Goal: Find specific page/section

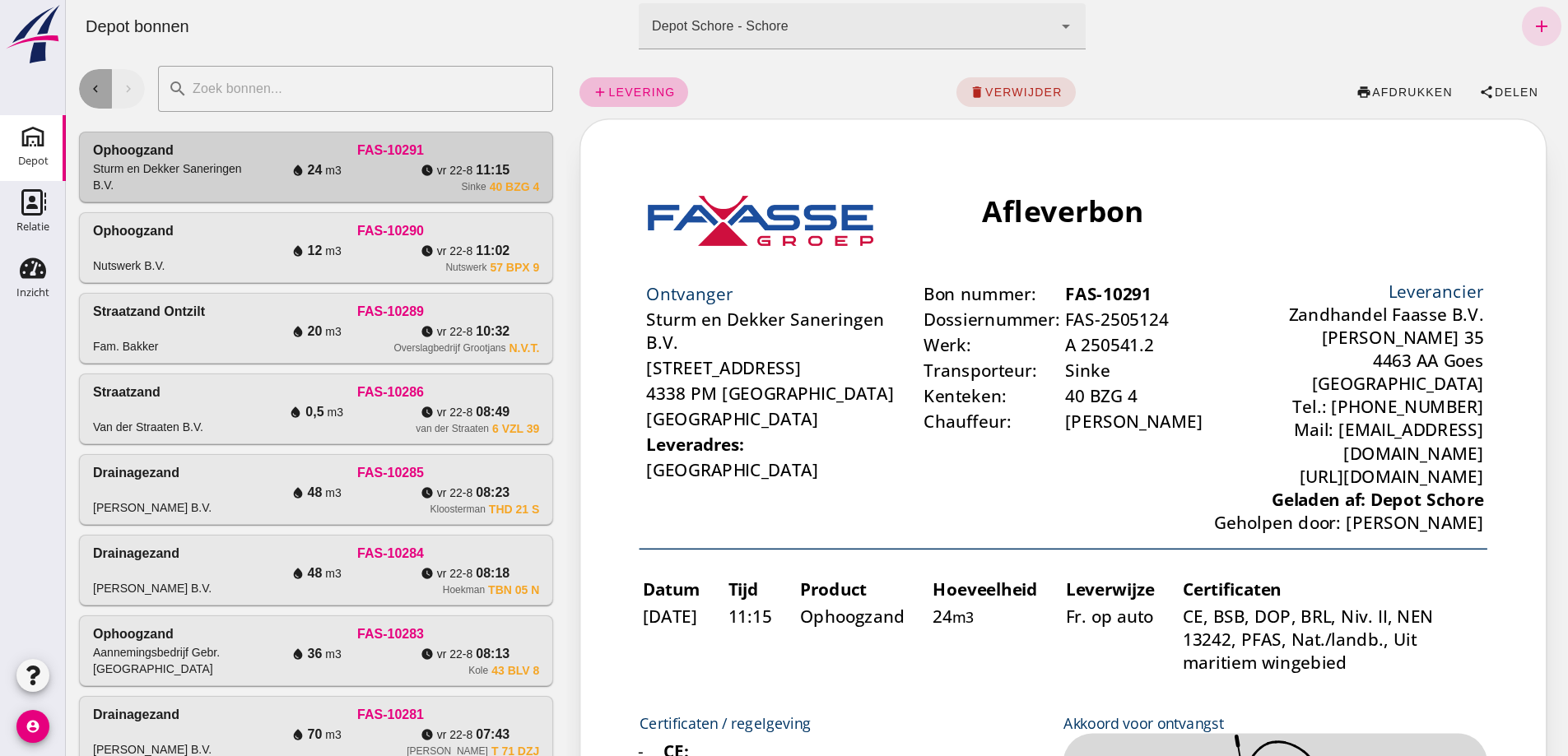
click at [96, 96] on button "chevron_left" at bounding box center [95, 88] width 33 height 39
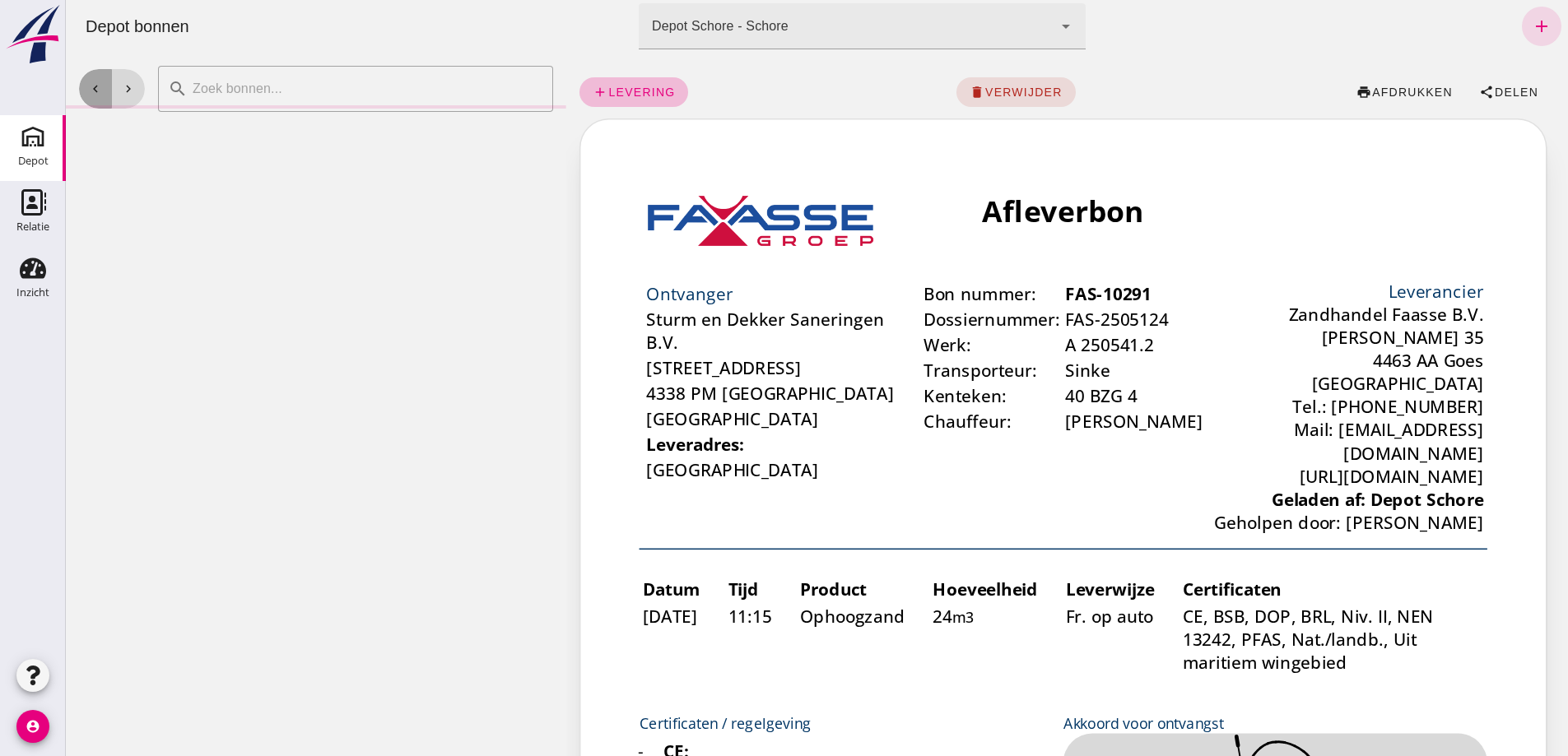
click at [96, 96] on button "chevron_left" at bounding box center [95, 88] width 33 height 39
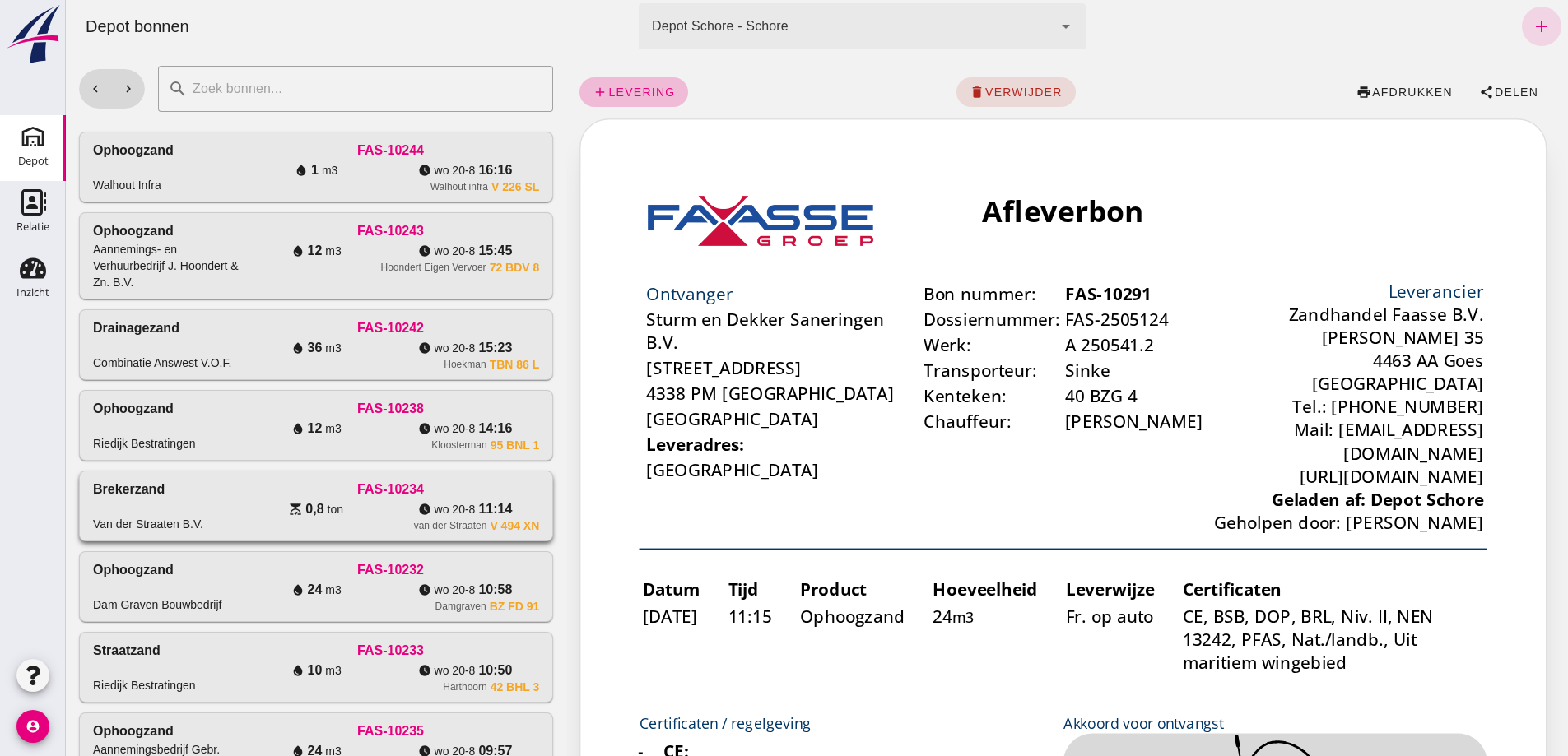
drag, startPoint x: 216, startPoint y: 647, endPoint x: 223, endPoint y: 634, distance: 14.8
click div "FAS-10234"
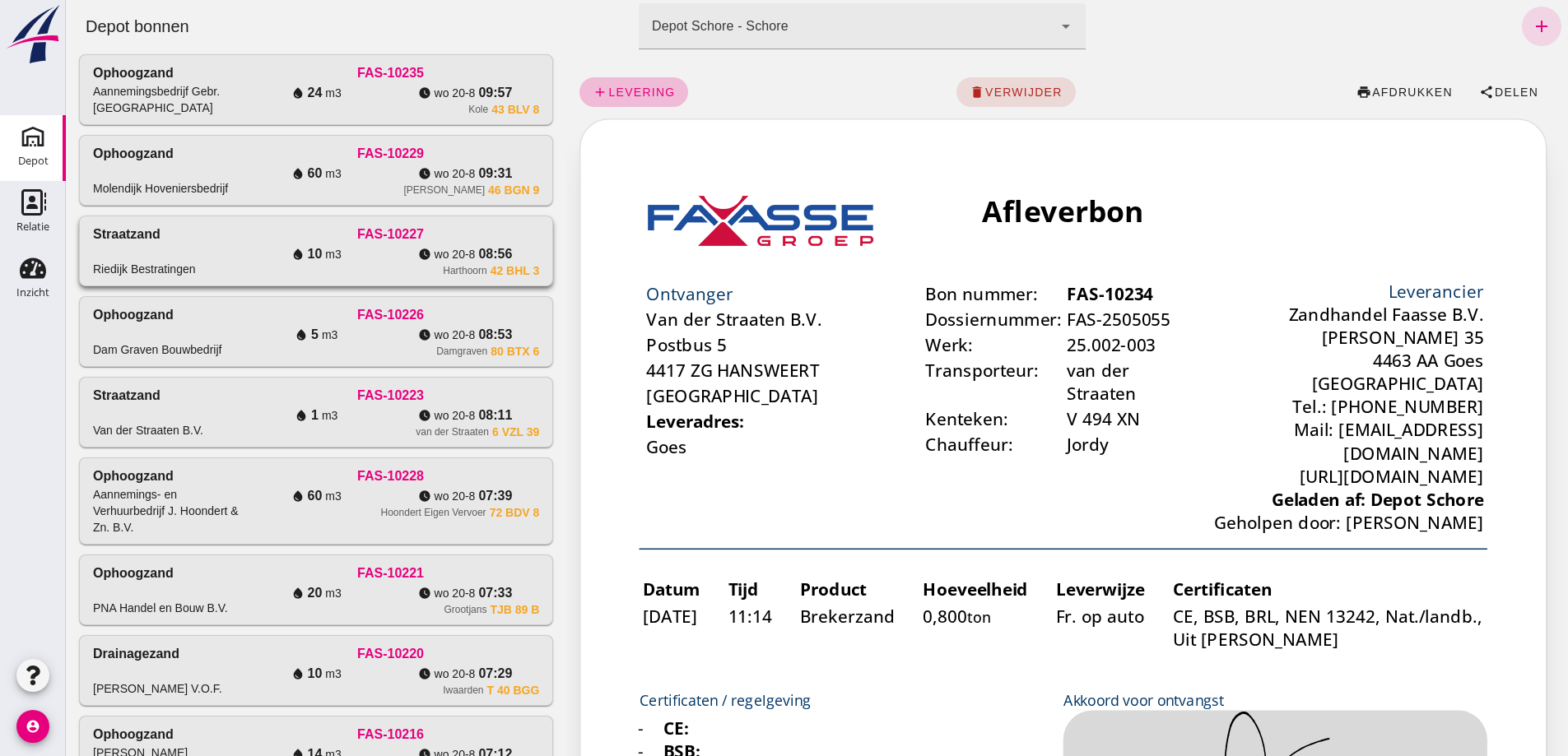
click at [195, 277] on div "Straatzand Riedijk Bestratingen" at bounding box center [168, 250] width 149 height 53
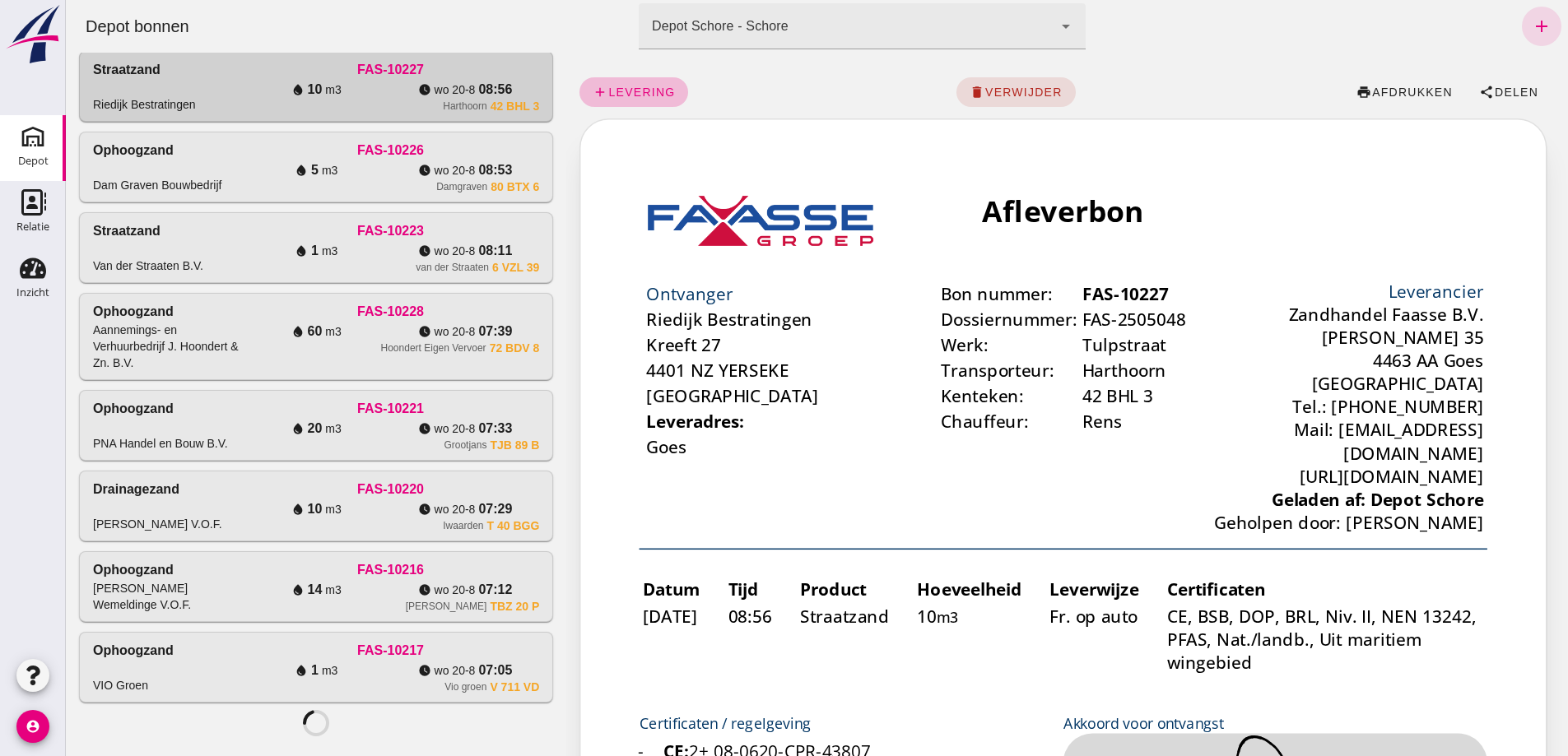
click div "Ophoogzand Walhout Infra FAS-10244 water_drop 1 m3 watch_later [DATE] 16:16 Wal…"
click at [192, 613] on div "[PERSON_NAME] Wemeldinge V.O.F." at bounding box center [168, 587] width 149 height 53
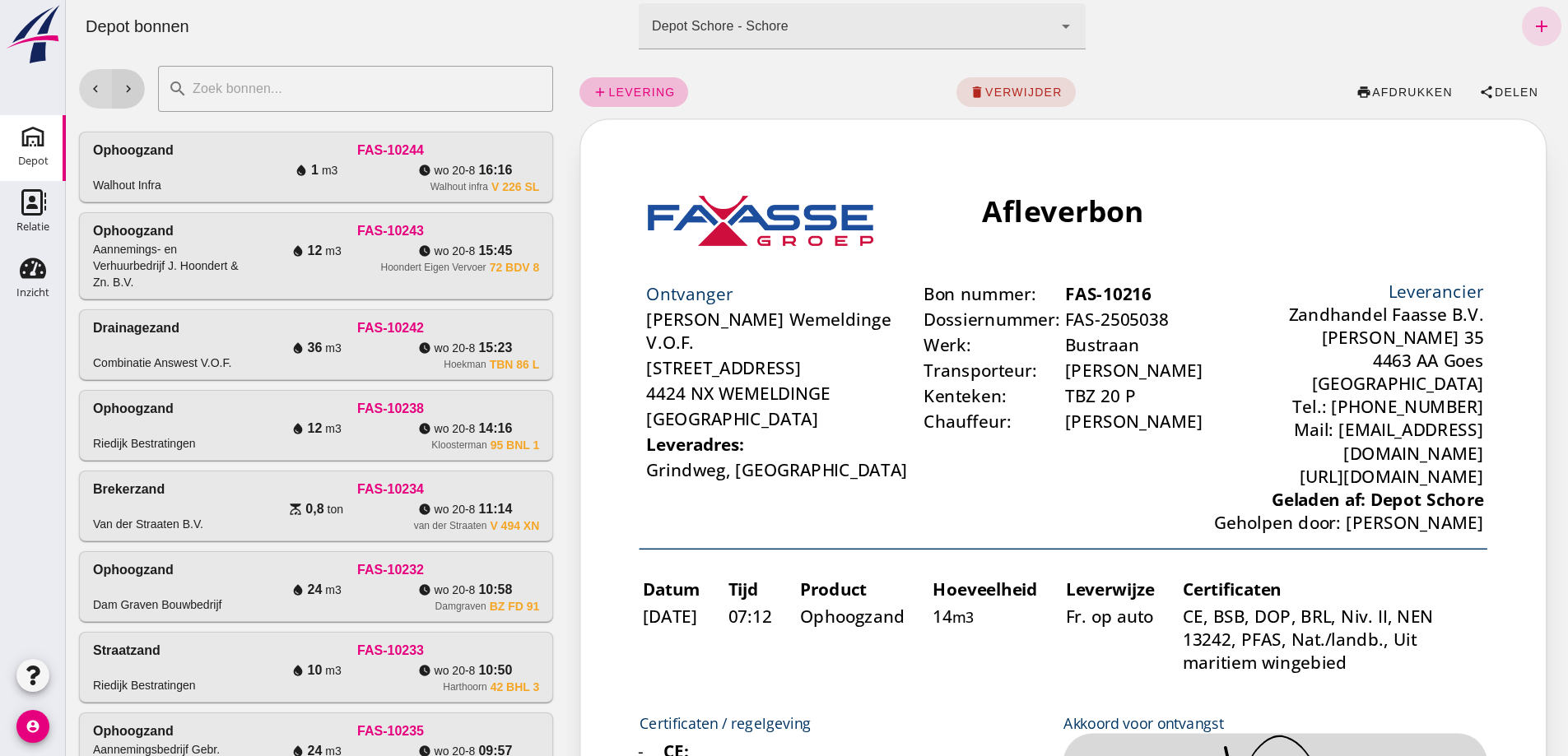
click at [136, 88] on button "chevron_right" at bounding box center [128, 88] width 33 height 39
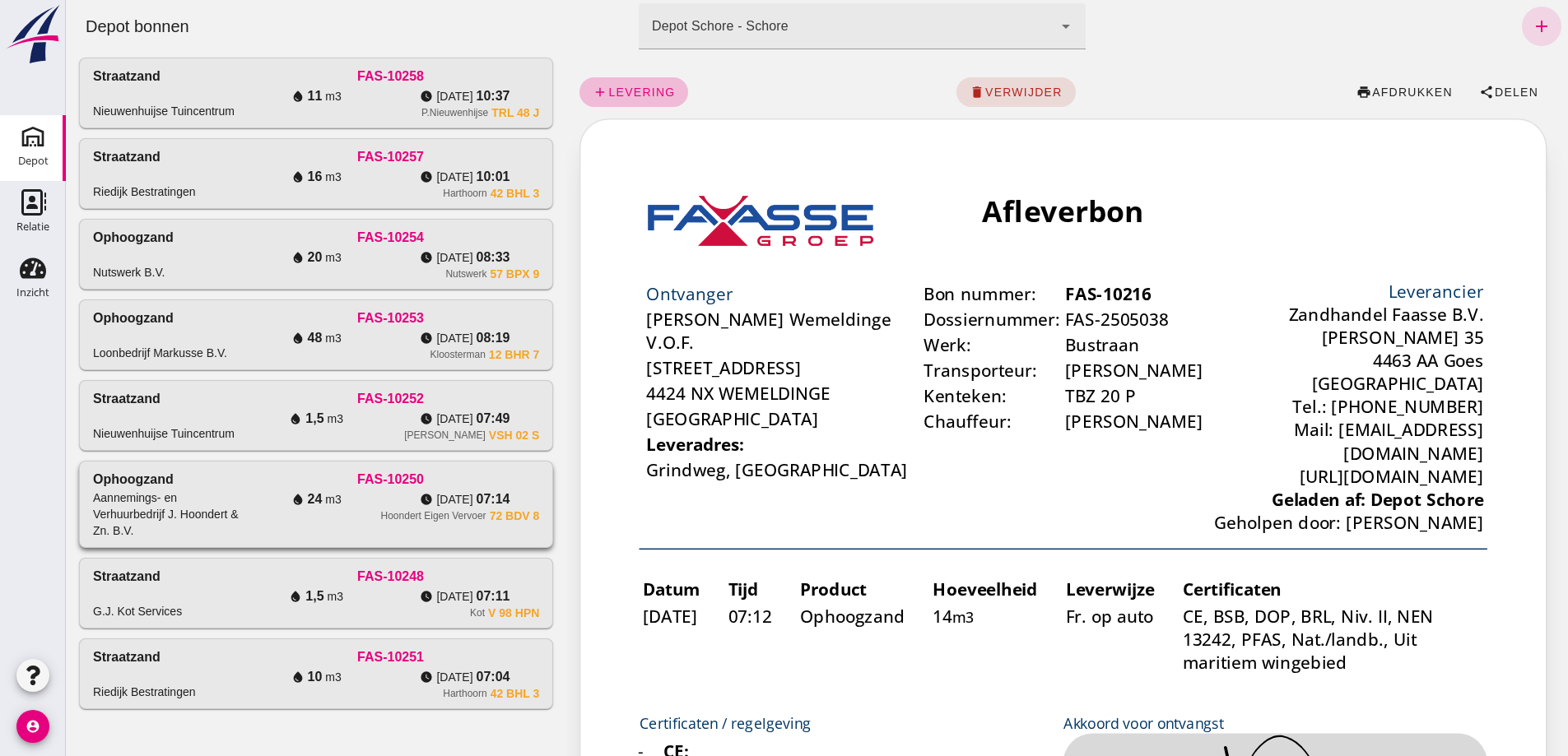
scroll to position [1094, 0]
click at [325, 250] on span "[DATE]" at bounding box center [332, 258] width 16 height 17
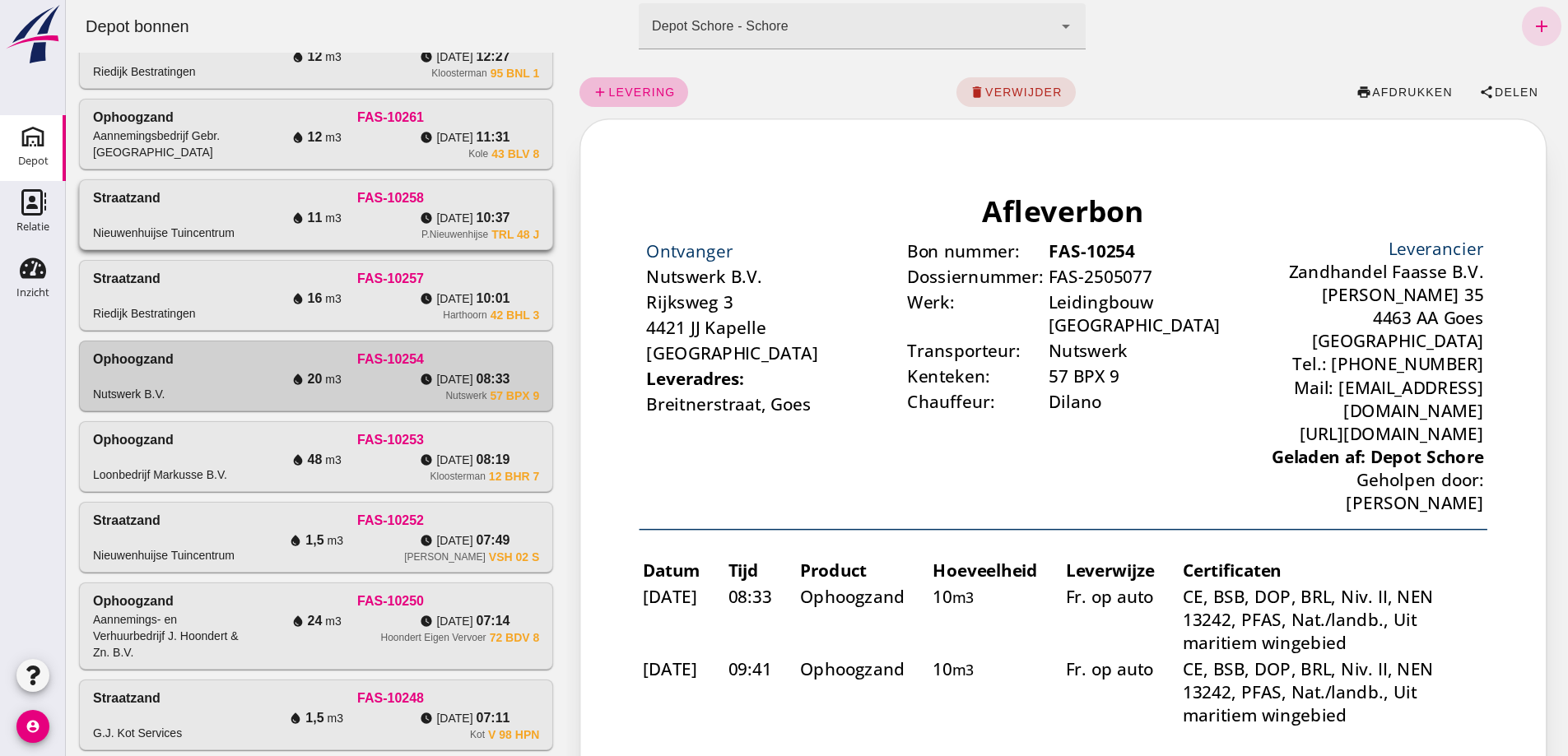
scroll to position [0, 0]
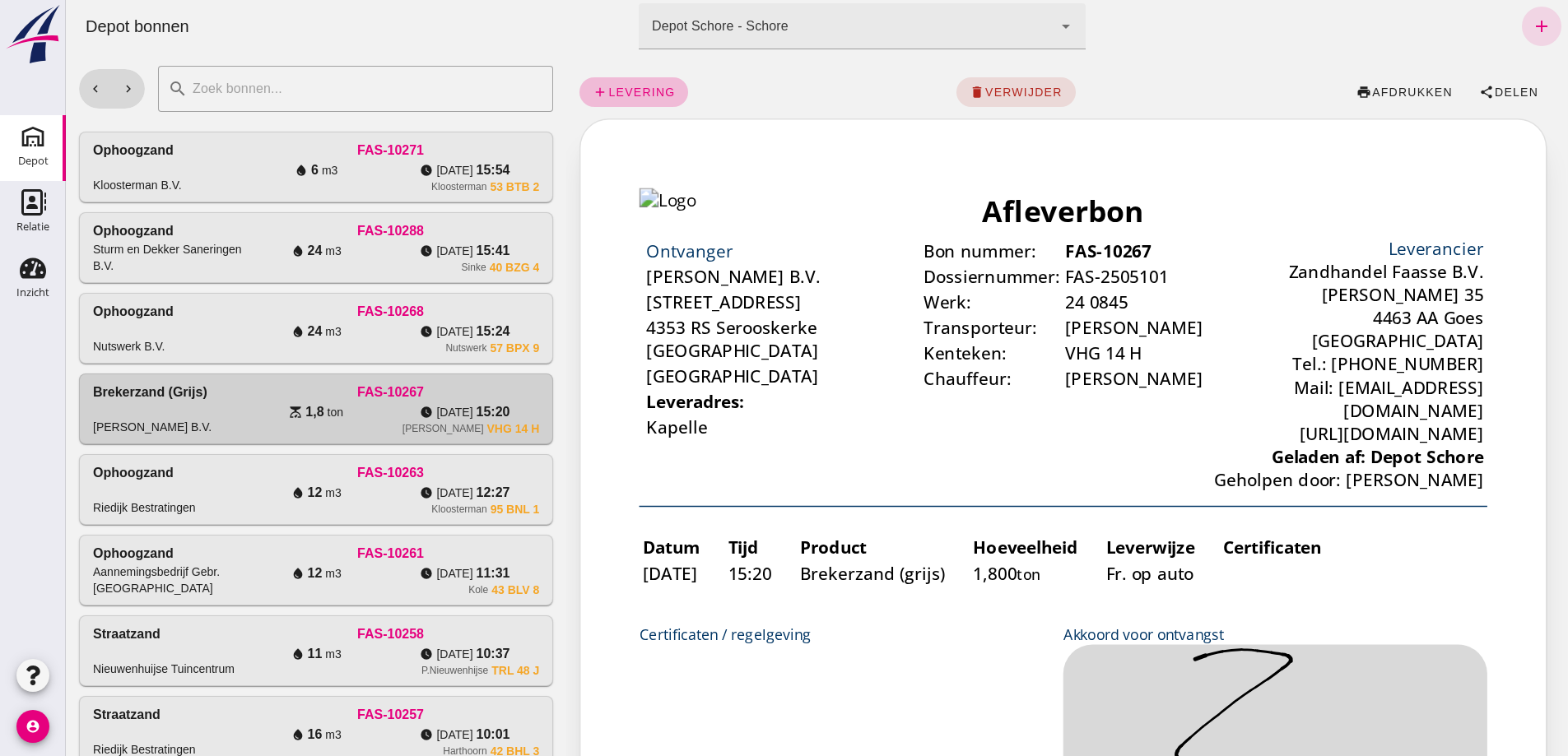
click at [138, 85] on button "chevron_right" at bounding box center [128, 88] width 33 height 39
